Goal: Transaction & Acquisition: Purchase product/service

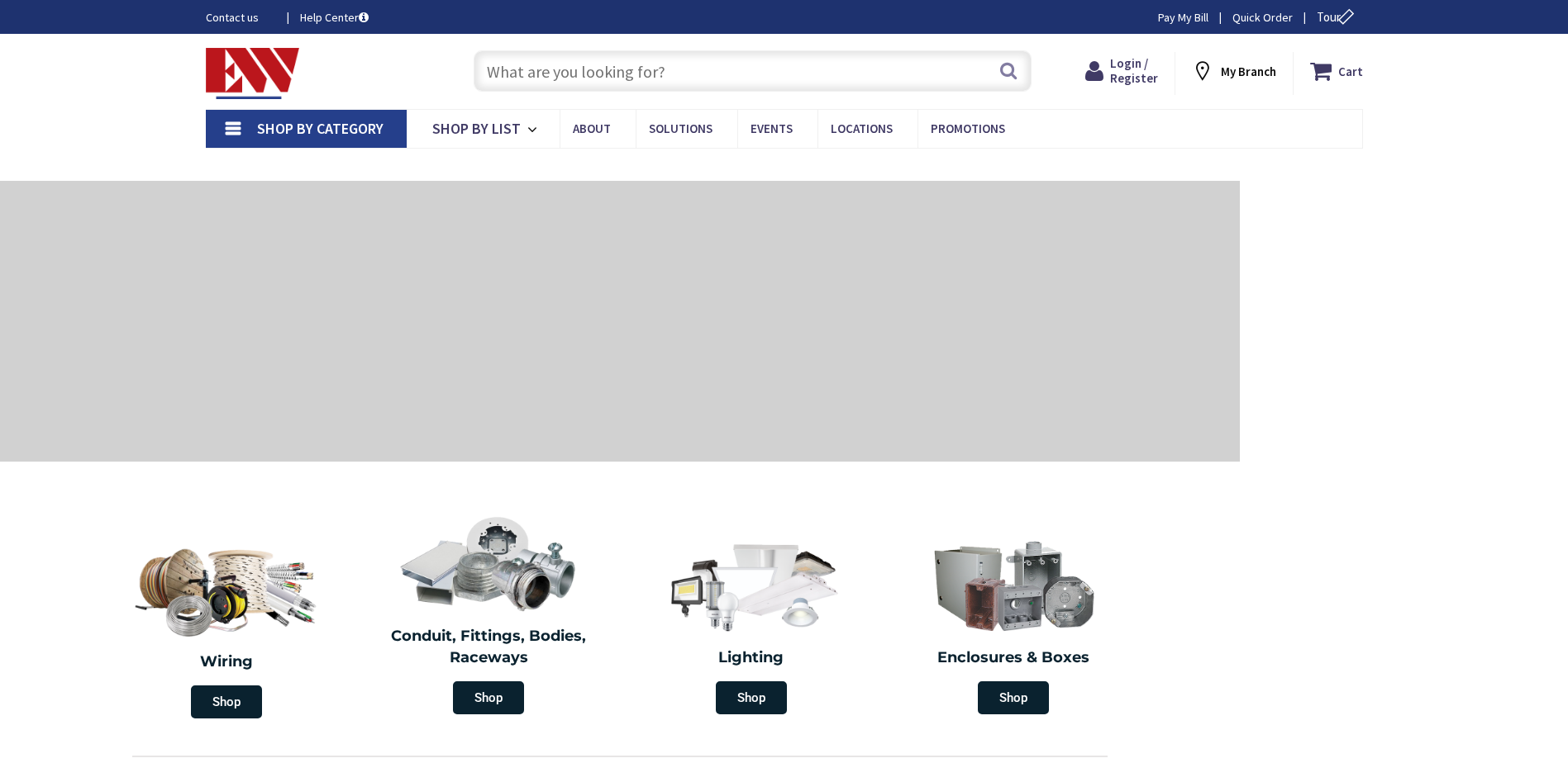
click at [539, 73] on input "text" at bounding box center [752, 70] width 557 height 41
type input "CT-[GEOGRAPHIC_DATA], [GEOGRAPHIC_DATA]"
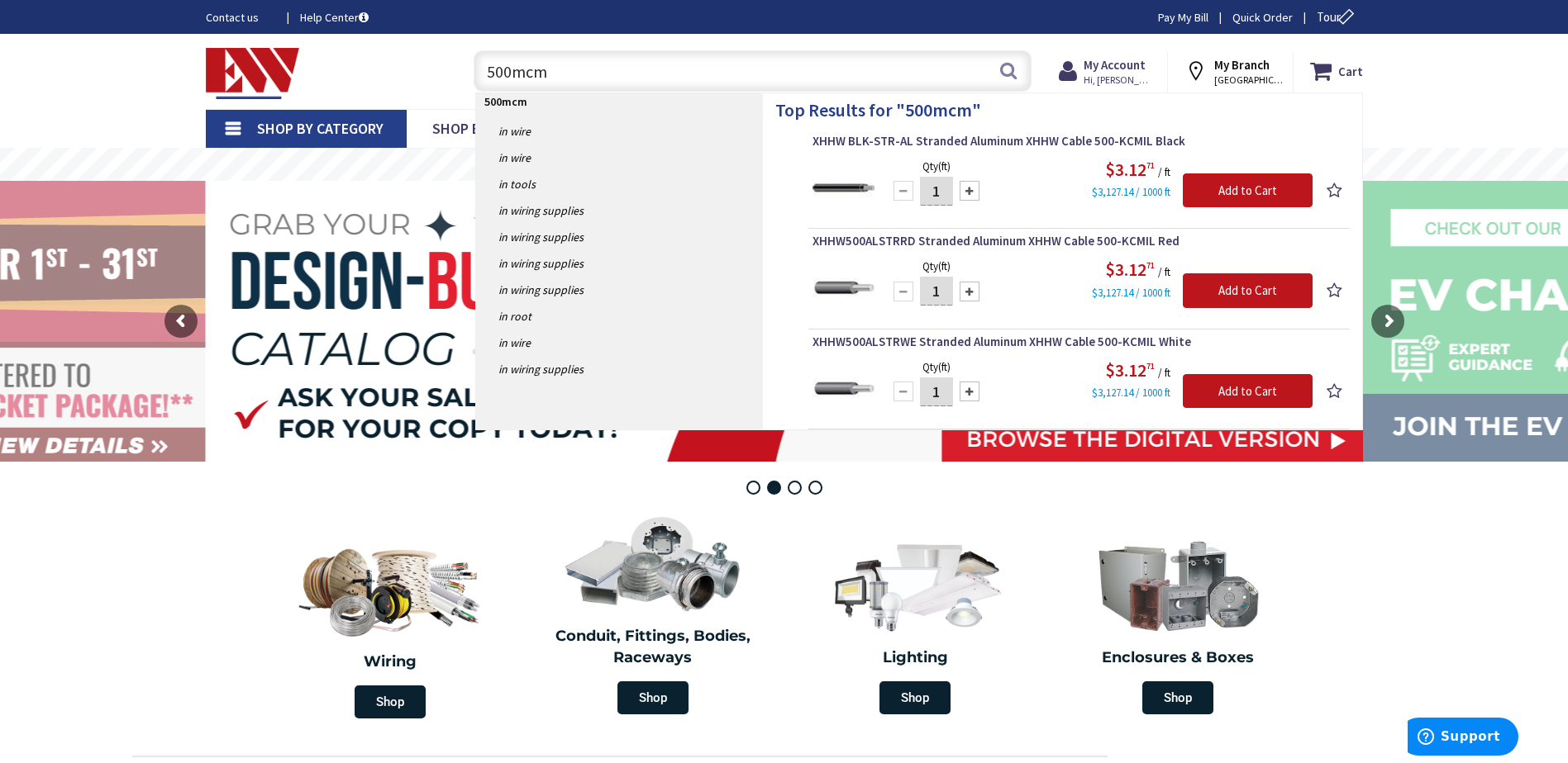
type input "500mcm"
click at [969, 190] on div at bounding box center [969, 191] width 20 height 20
type input "2"
click at [949, 192] on input "2" at bounding box center [936, 191] width 33 height 29
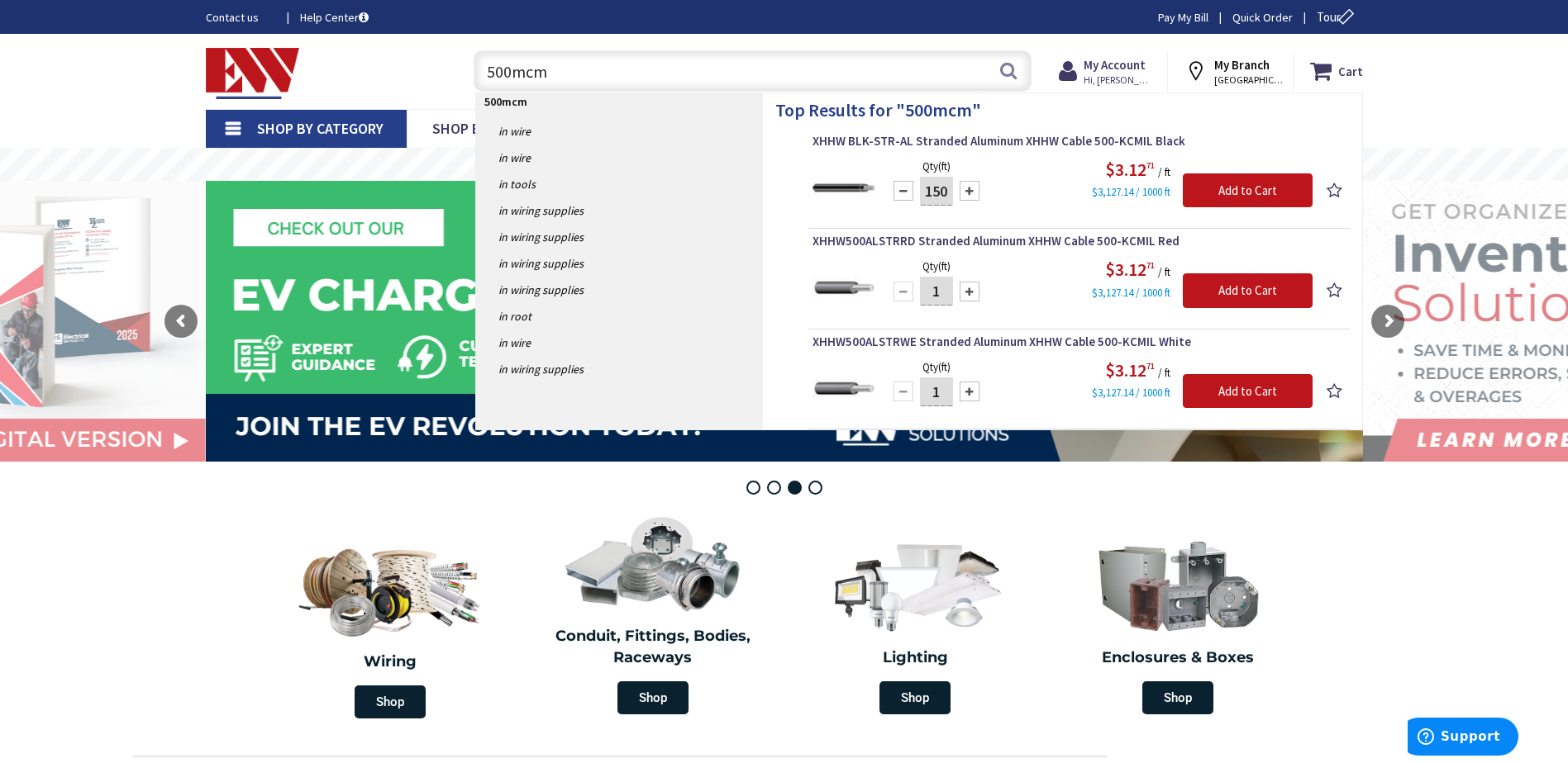
type input "150"
click at [968, 293] on div at bounding box center [969, 292] width 20 height 20
type input "2"
click at [1237, 191] on input "Add to Cart" at bounding box center [1248, 191] width 130 height 35
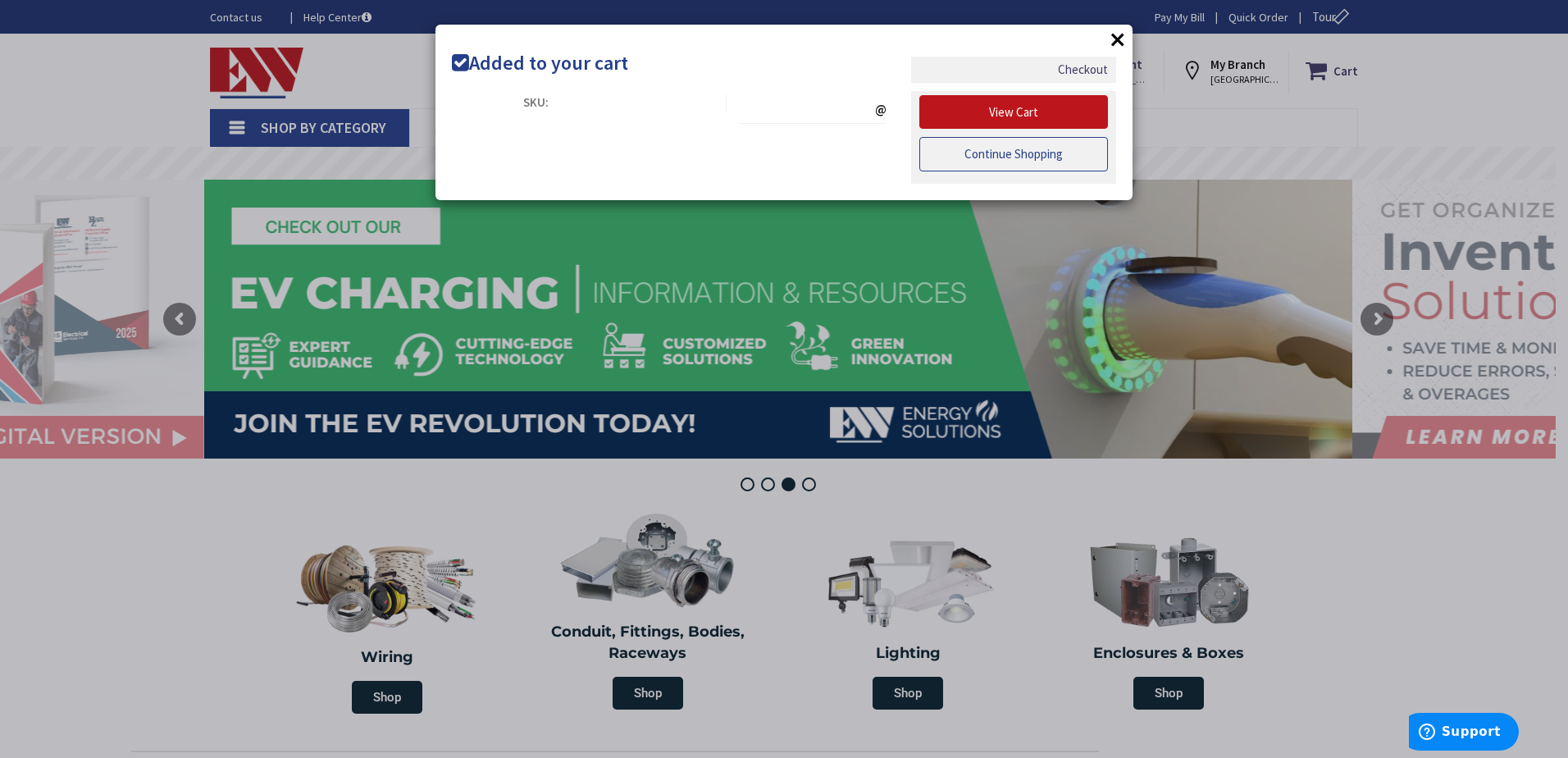
click at [1041, 148] on link "Continue Shopping" at bounding box center [1014, 155] width 189 height 35
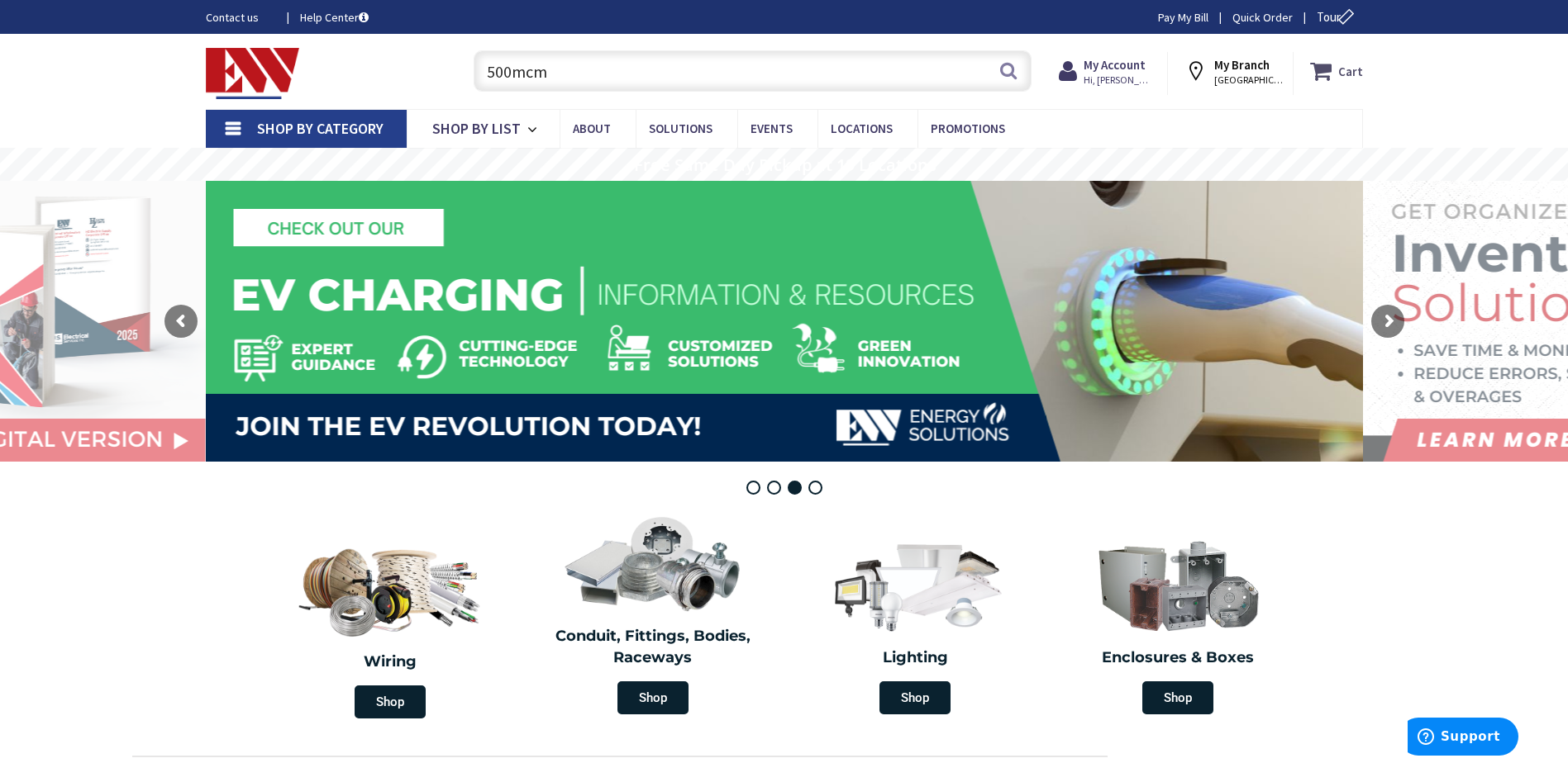
click at [1324, 70] on icon at bounding box center [1324, 70] width 28 height 30
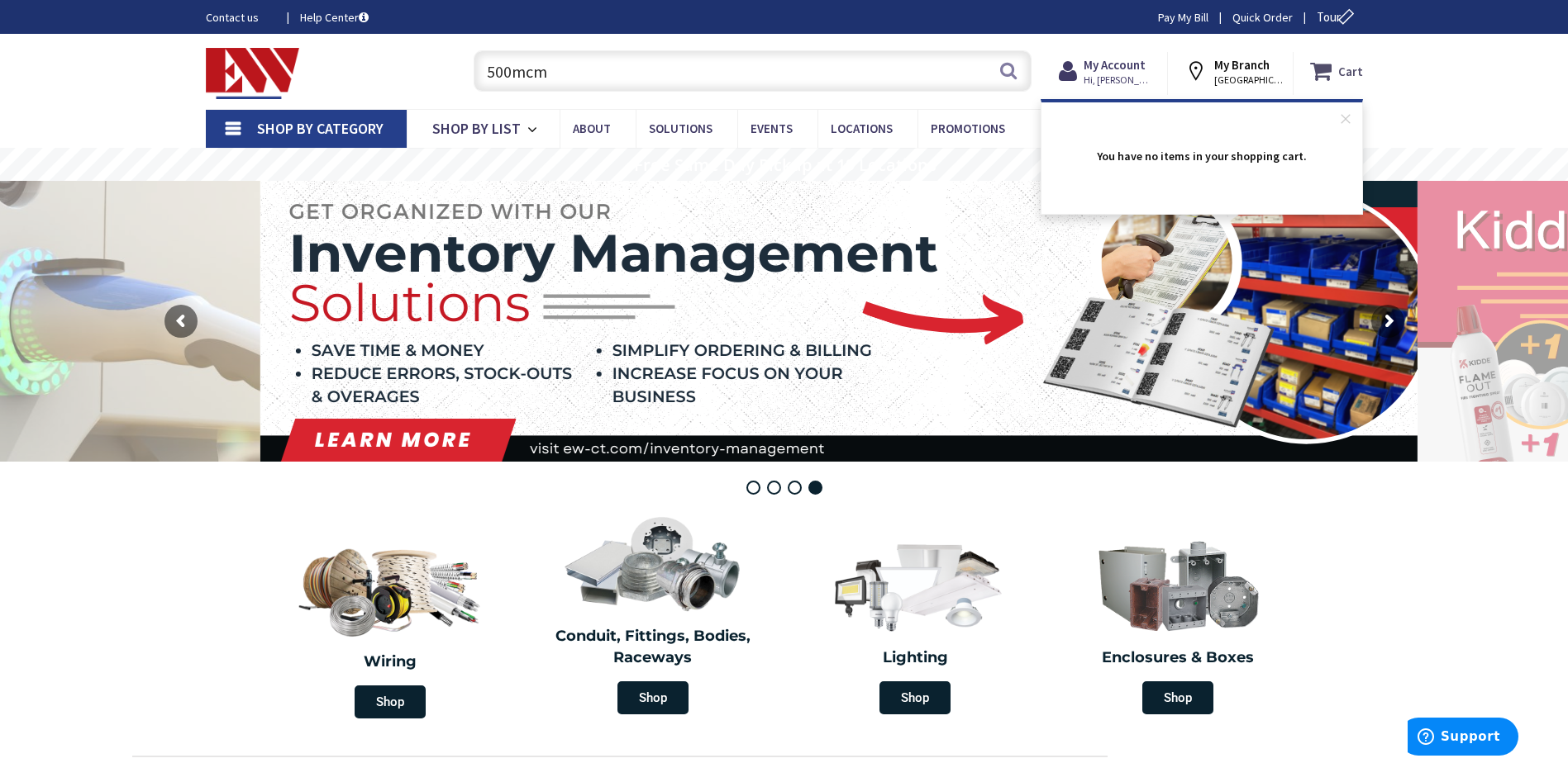
click at [1324, 70] on icon at bounding box center [1324, 70] width 28 height 30
